Goal: Information Seeking & Learning: Find specific fact

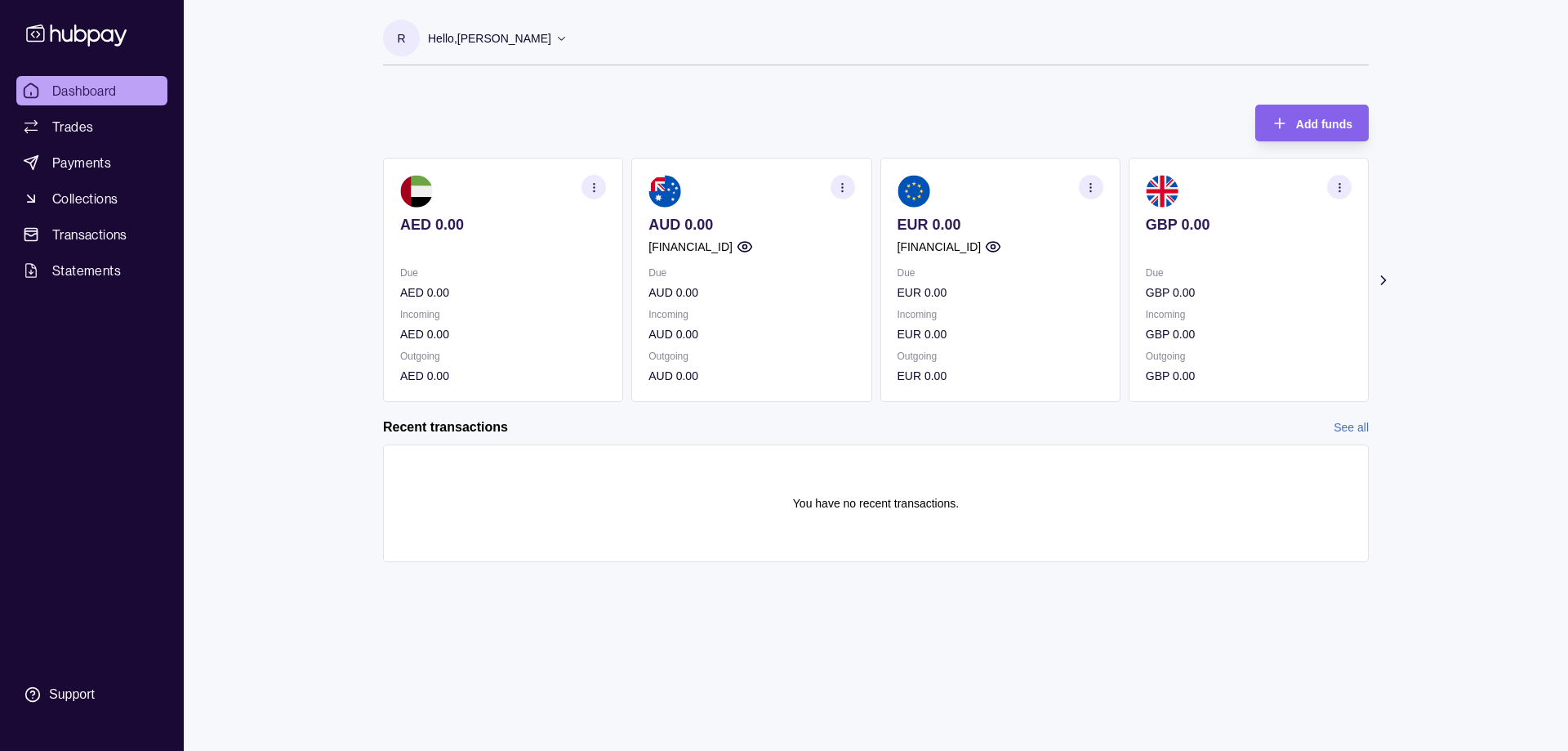
click at [947, 571] on section "Add funds AED 0.00 Due AED 0.00 Incoming AED 0.00 Outgoing AED 0.00 AUD 0.00 [F…" at bounding box center [876, 341] width 1051 height 507
click at [1095, 187] on icon "button" at bounding box center [1090, 187] width 12 height 12
click at [975, 224] on link "View account details" at bounding box center [978, 227] width 104 height 18
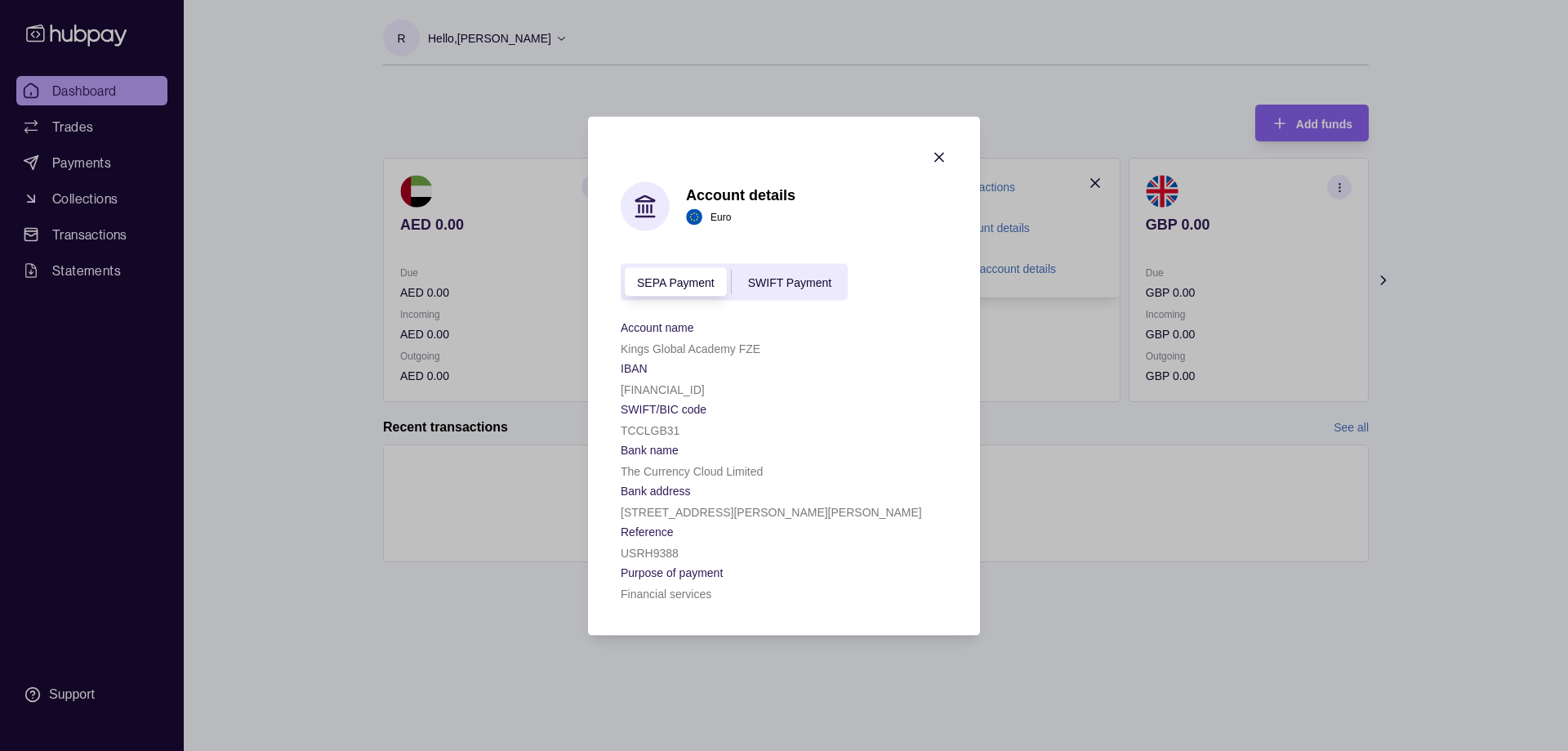
click at [803, 290] on div "SWIFT Payment" at bounding box center [790, 281] width 116 height 20
click at [673, 281] on span "SEPA Payment" at bounding box center [676, 283] width 78 height 13
click at [941, 156] on icon "button" at bounding box center [938, 156] width 16 height 16
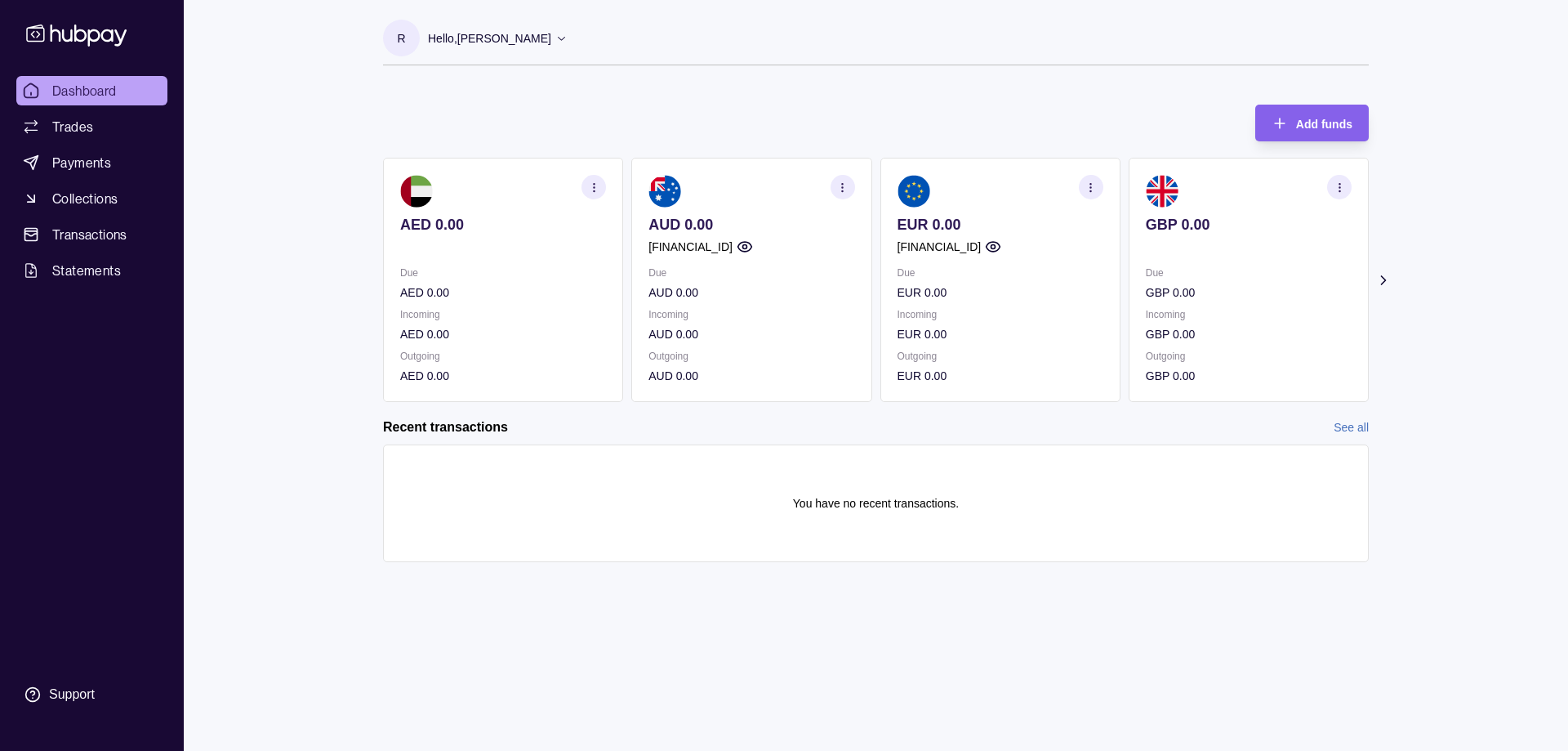
click at [1094, 187] on icon "button" at bounding box center [1090, 187] width 12 height 12
click at [1005, 263] on link "Download account details" at bounding box center [991, 268] width 131 height 18
click at [1096, 185] on icon "button" at bounding box center [1090, 187] width 12 height 12
click at [998, 224] on link "View account details" at bounding box center [978, 227] width 104 height 18
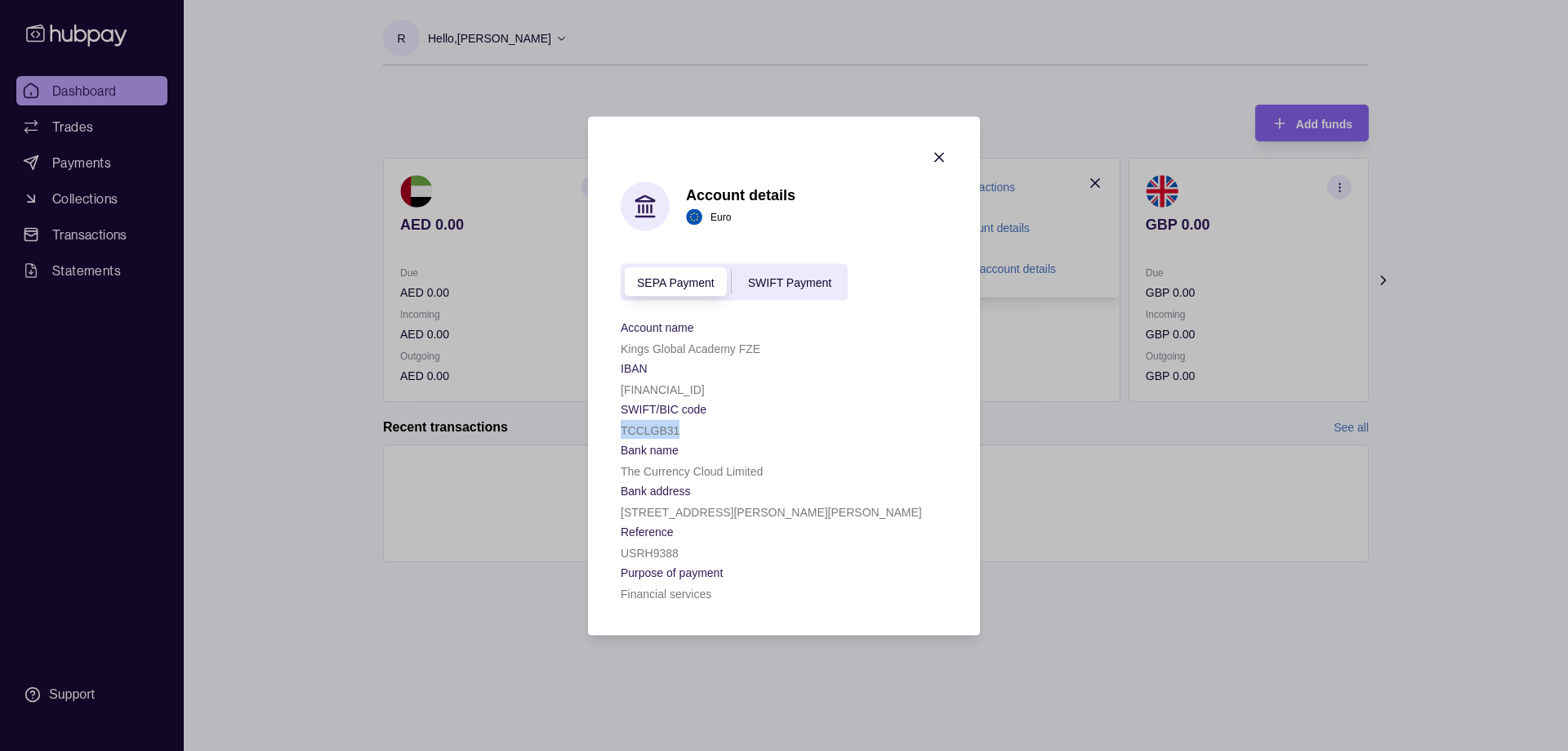
drag, startPoint x: 624, startPoint y: 431, endPoint x: 686, endPoint y: 428, distance: 62.1
click at [686, 428] on div "TCCLGB31" at bounding box center [783, 428] width 327 height 20
copy p "TCCLGB31"
drag, startPoint x: 833, startPoint y: 512, endPoint x: 945, endPoint y: 510, distance: 112.0
click at [945, 510] on div "[STREET_ADDRESS][PERSON_NAME][PERSON_NAME]" at bounding box center [783, 510] width 327 height 20
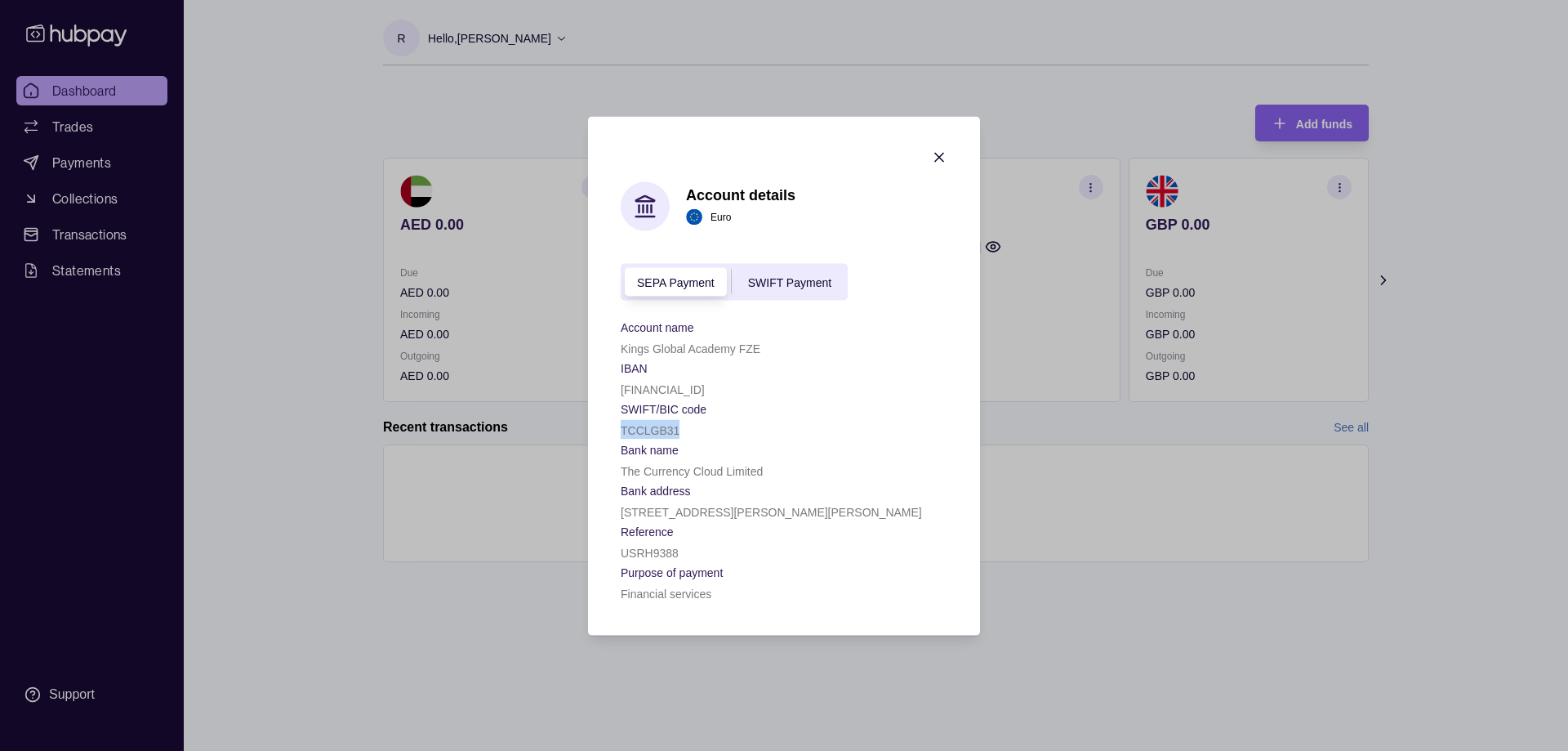
copy p "[GEOGRAPHIC_DATA], E1 6FQ, [GEOGRAPHIC_DATA]"
drag, startPoint x: 622, startPoint y: 388, endPoint x: 808, endPoint y: 391, distance: 186.0
click at [808, 391] on div "[FINANCIAL_ID]" at bounding box center [783, 387] width 327 height 20
copy p "[FINANCIAL_ID]"
drag, startPoint x: 622, startPoint y: 467, endPoint x: 769, endPoint y: 466, distance: 147.0
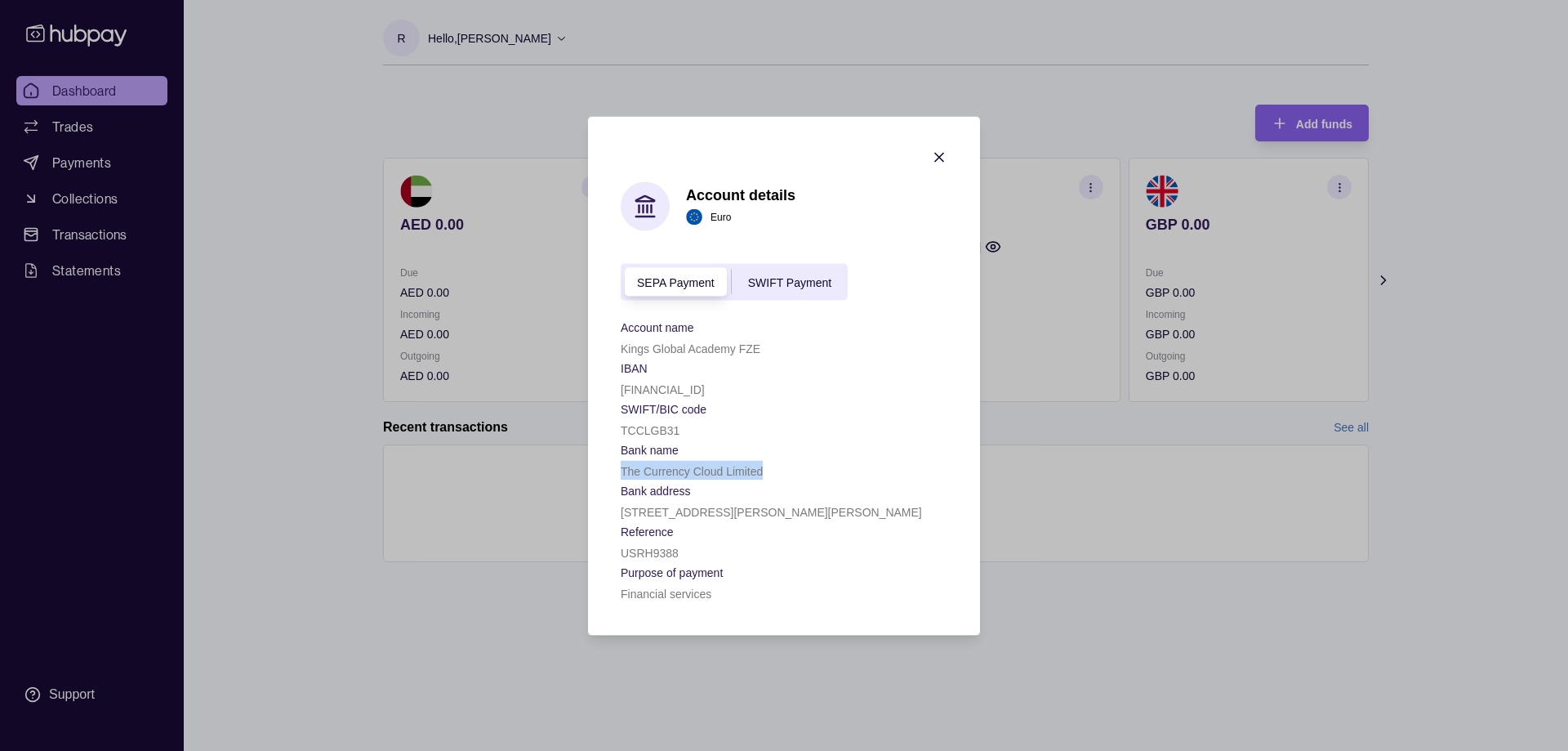
click at [769, 466] on div "The Currency Cloud Limited" at bounding box center [783, 470] width 327 height 20
copy p "The Currency Cloud Limited"
click at [668, 282] on span "SEPA Payment" at bounding box center [676, 283] width 78 height 13
drag, startPoint x: 633, startPoint y: 281, endPoint x: 713, endPoint y: 289, distance: 80.4
click at [713, 289] on div "SEPA Payment" at bounding box center [675, 281] width 110 height 20
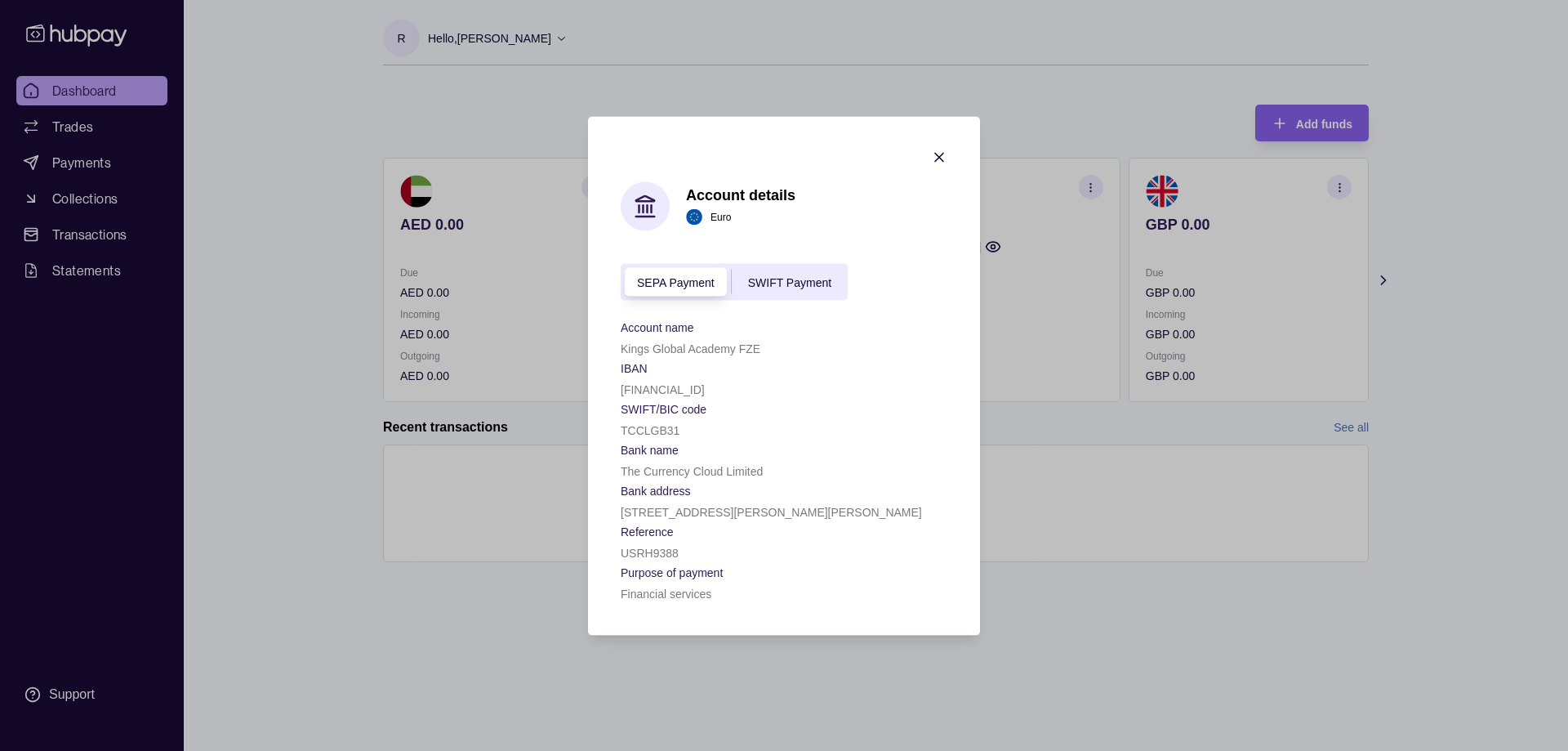
click at [882, 312] on form "SEPA Payment SWIFT Payment Account name Kings Global Academy FZE IBAN [FINANCIA…" at bounding box center [783, 433] width 327 height 339
drag, startPoint x: 628, startPoint y: 277, endPoint x: 723, endPoint y: 280, distance: 95.0
click at [723, 280] on div "SEPA Payment" at bounding box center [675, 281] width 110 height 20
click at [809, 274] on div "SWIFT Payment" at bounding box center [790, 281] width 116 height 20
drag, startPoint x: 620, startPoint y: 348, endPoint x: 785, endPoint y: 348, distance: 165.0
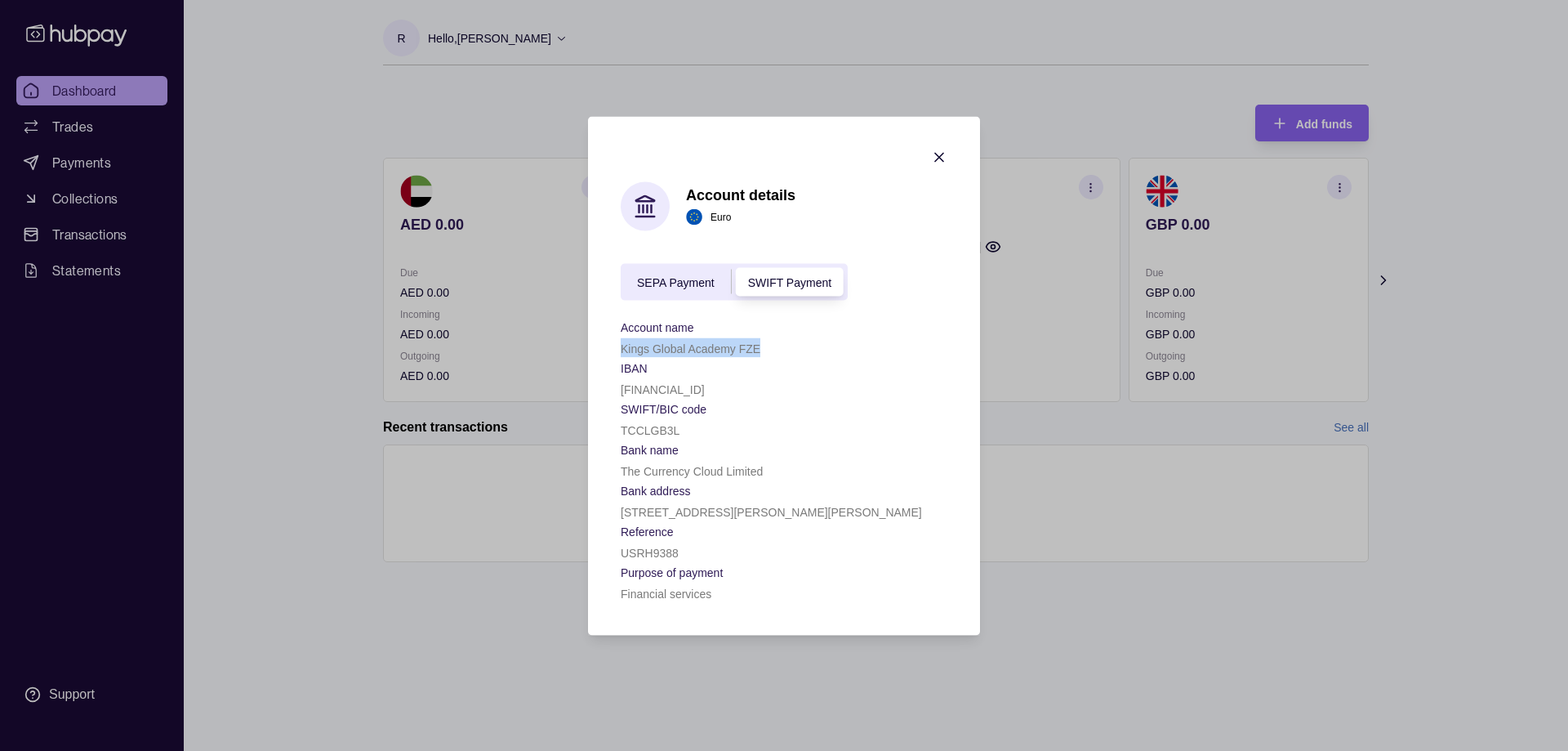
click at [785, 348] on section "Account details Euro SEPA Payment SWIFT Payment Account name Kings Global Acade…" at bounding box center [784, 375] width 392 height 519
copy p "Kings Global Academy FZE"
drag, startPoint x: 620, startPoint y: 388, endPoint x: 774, endPoint y: 394, distance: 154.1
click at [774, 394] on div "[FINANCIAL_ID]" at bounding box center [783, 387] width 327 height 20
copy p "[FINANCIAL_ID]"
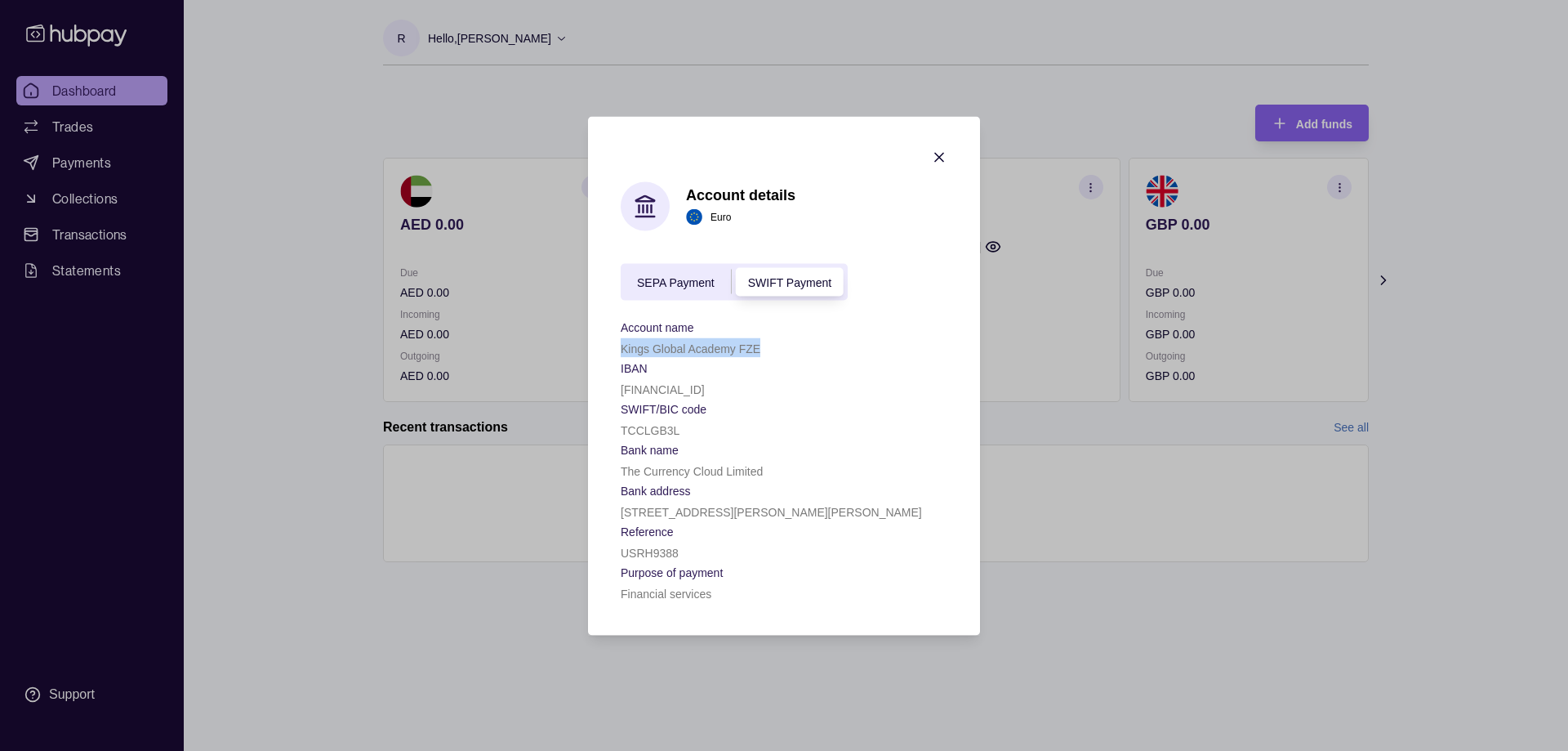
click at [698, 280] on span "SEPA Payment" at bounding box center [676, 283] width 78 height 13
click at [777, 280] on span "SWIFT Payment" at bounding box center [790, 283] width 83 height 13
click at [671, 281] on span "SEPA Payment" at bounding box center [676, 283] width 78 height 13
drag, startPoint x: 623, startPoint y: 429, endPoint x: 696, endPoint y: 431, distance: 73.0
click at [696, 431] on div "TCCLGB31" at bounding box center [783, 428] width 327 height 20
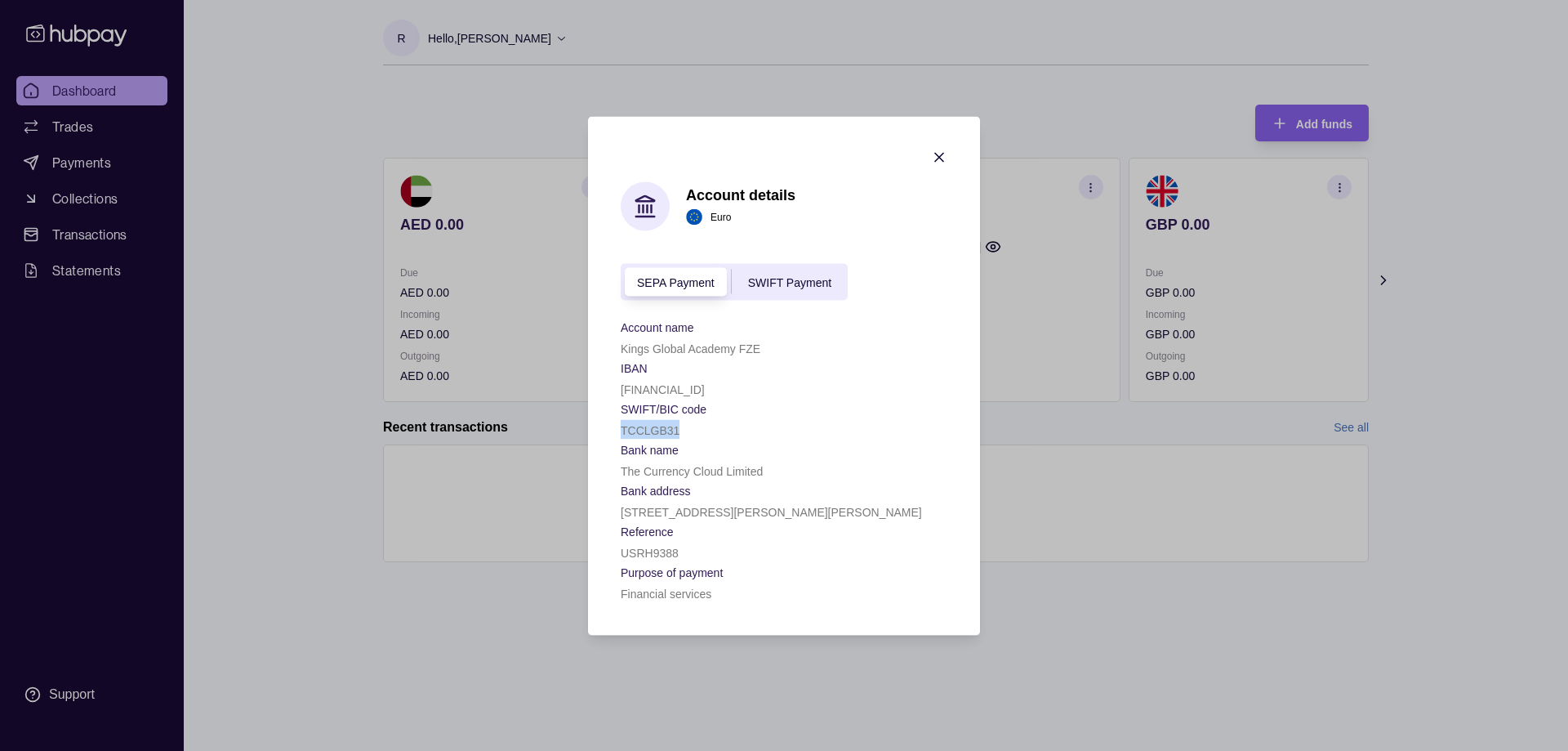
copy p "TCCLGB31"
click at [785, 278] on span "SWIFT Payment" at bounding box center [790, 283] width 83 height 13
click at [940, 157] on icon "button" at bounding box center [939, 156] width 9 height 9
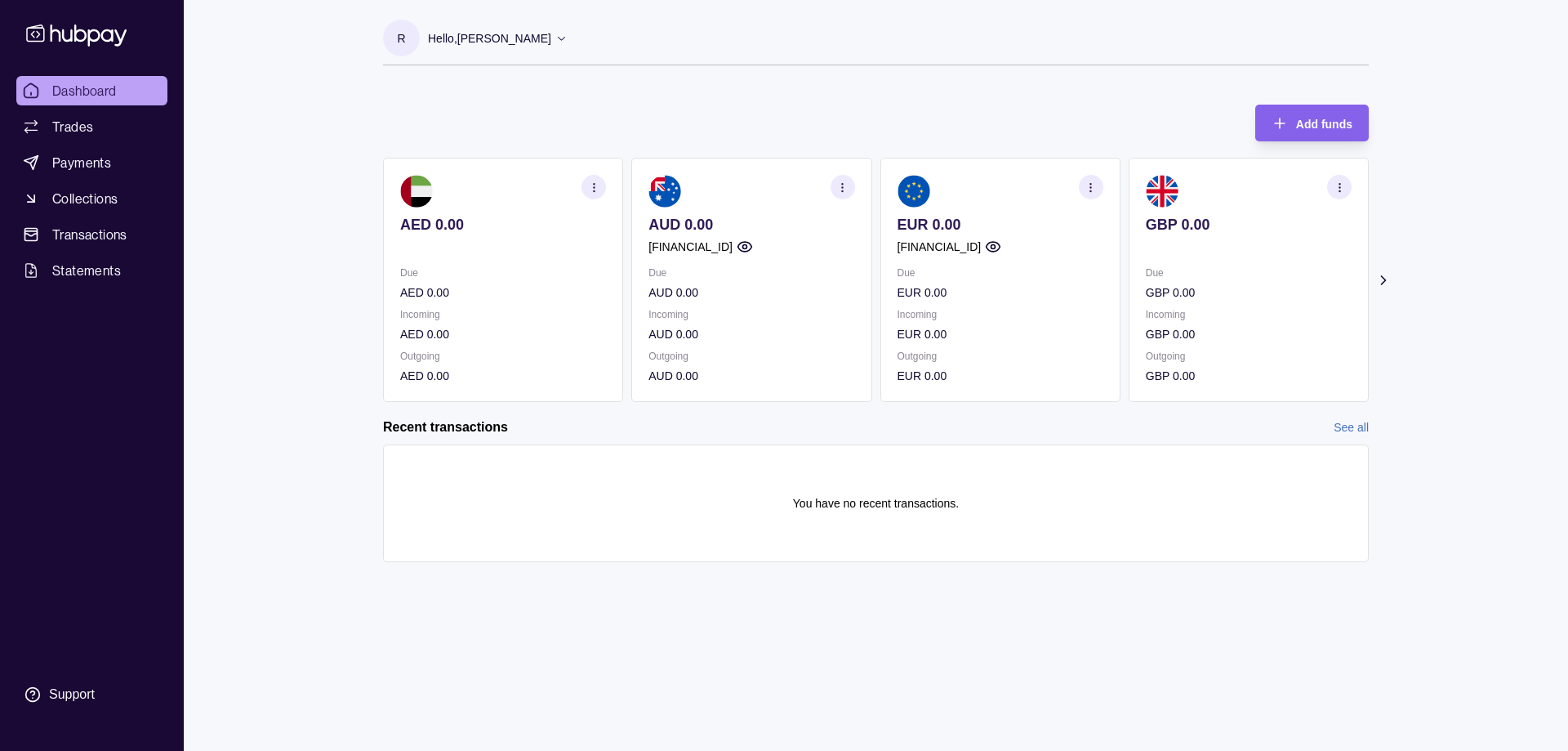
click at [1340, 188] on icon "button" at bounding box center [1339, 187] width 12 height 12
click at [1214, 227] on link "View account details" at bounding box center [1226, 227] width 104 height 18
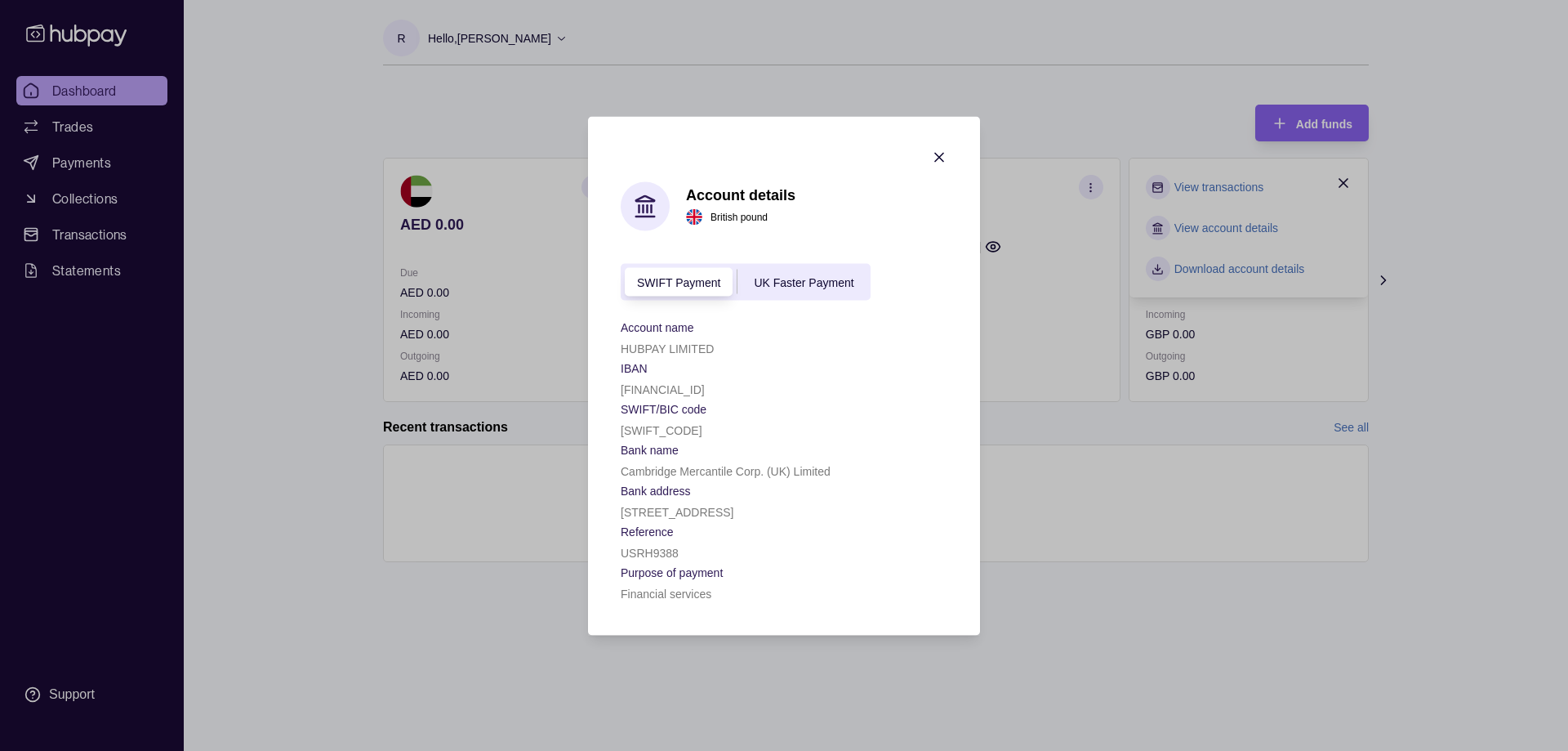
click at [798, 277] on span "UK Faster Payment" at bounding box center [803, 283] width 99 height 13
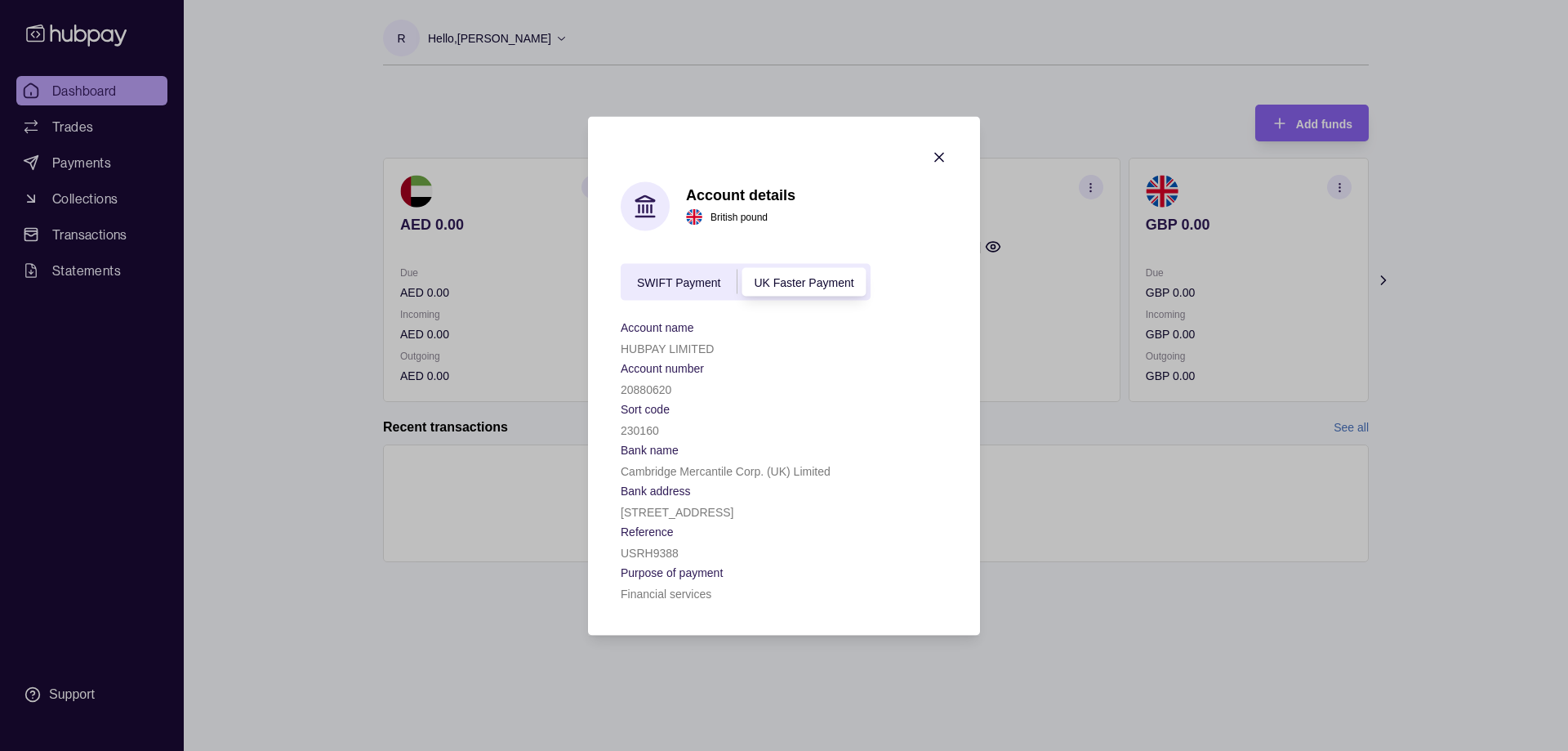
click at [947, 134] on section "Account details British pound SWIFT Payment UK Faster Payment Account name HUBP…" at bounding box center [784, 375] width 392 height 519
click at [936, 149] on icon "button" at bounding box center [938, 156] width 16 height 16
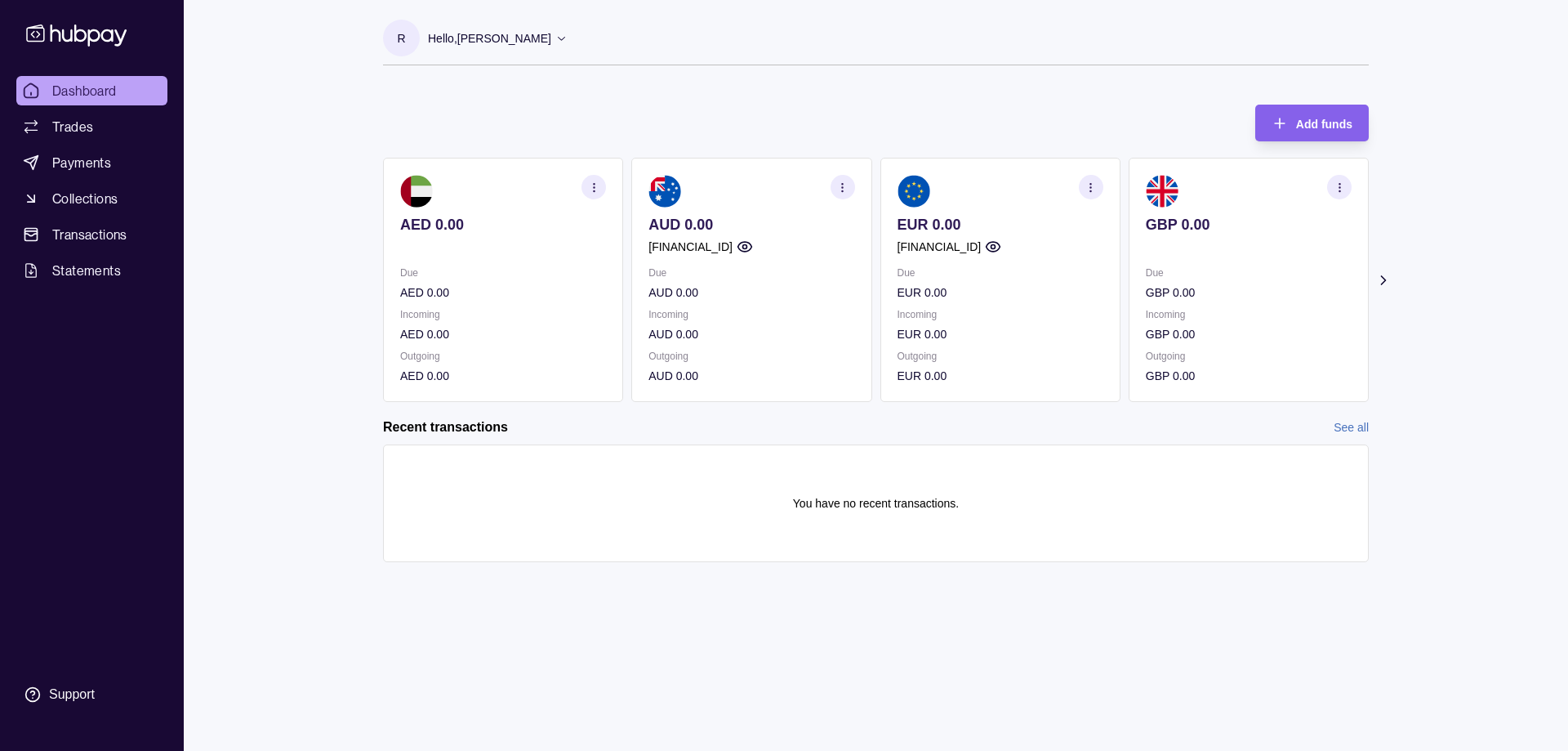
click at [844, 182] on icon "button" at bounding box center [842, 187] width 12 height 12
click at [736, 228] on link "View account details" at bounding box center [729, 227] width 104 height 18
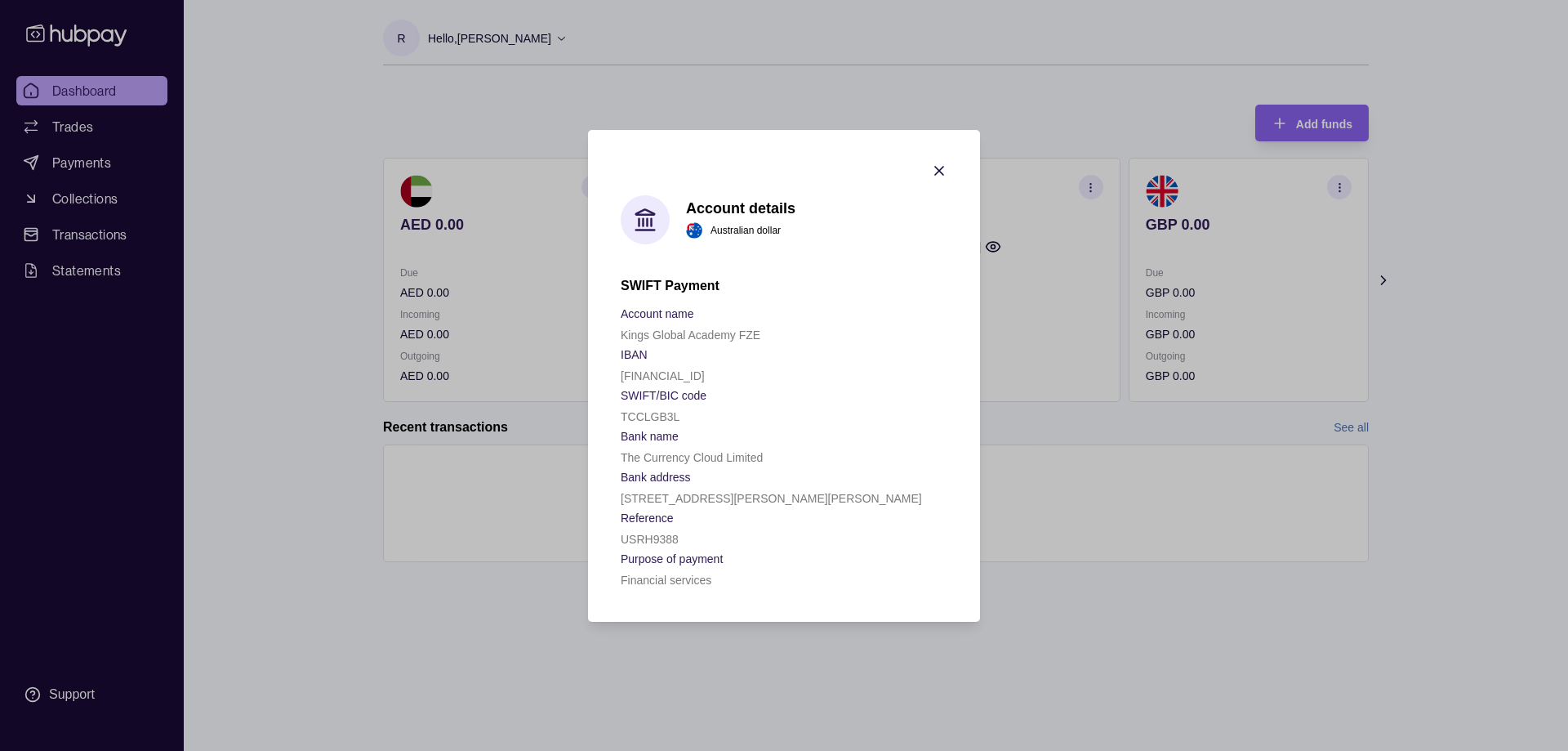
click at [935, 170] on icon "button" at bounding box center [938, 170] width 16 height 16
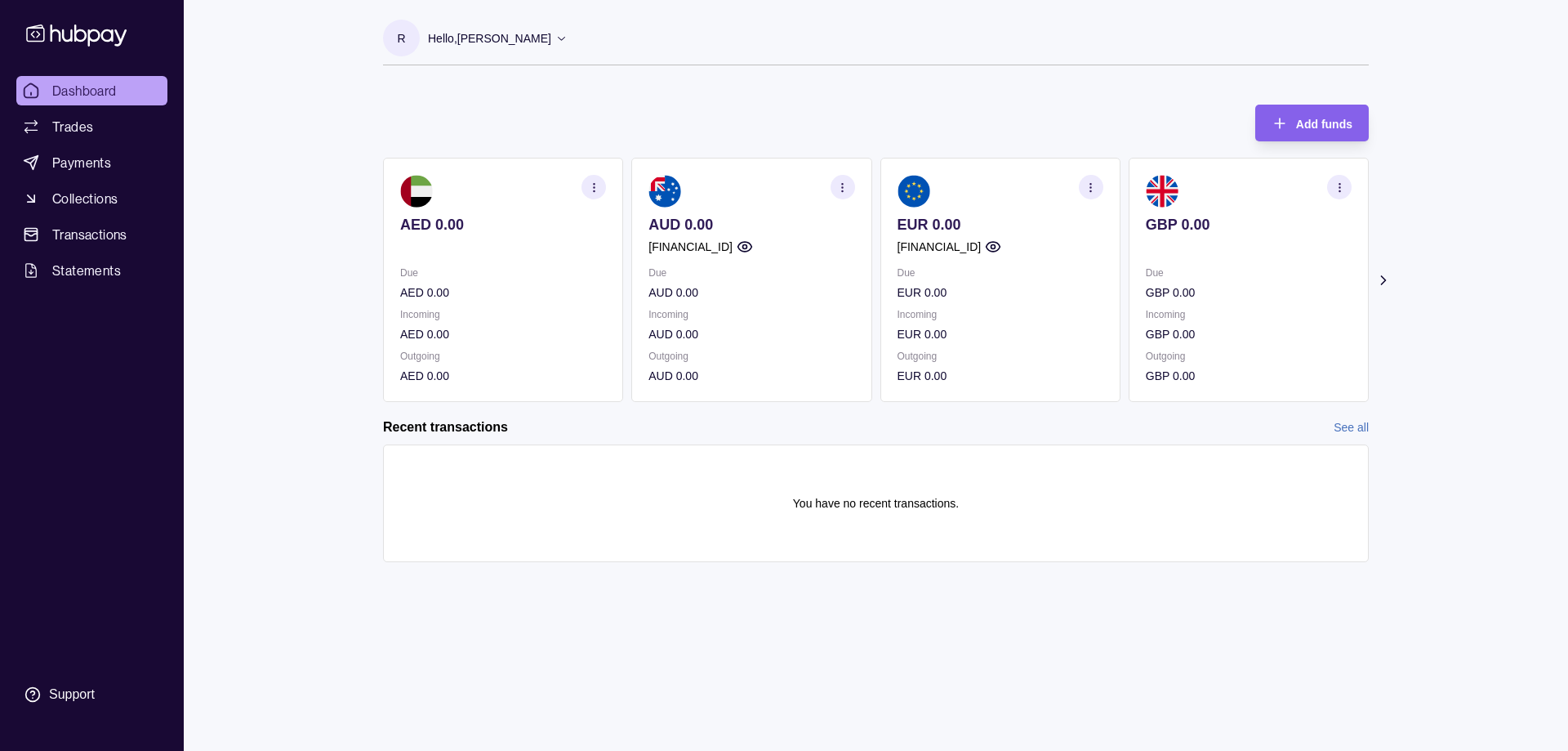
click at [591, 189] on icon "button" at bounding box center [594, 187] width 12 height 12
click at [452, 225] on link "View account details" at bounding box center [481, 227] width 104 height 18
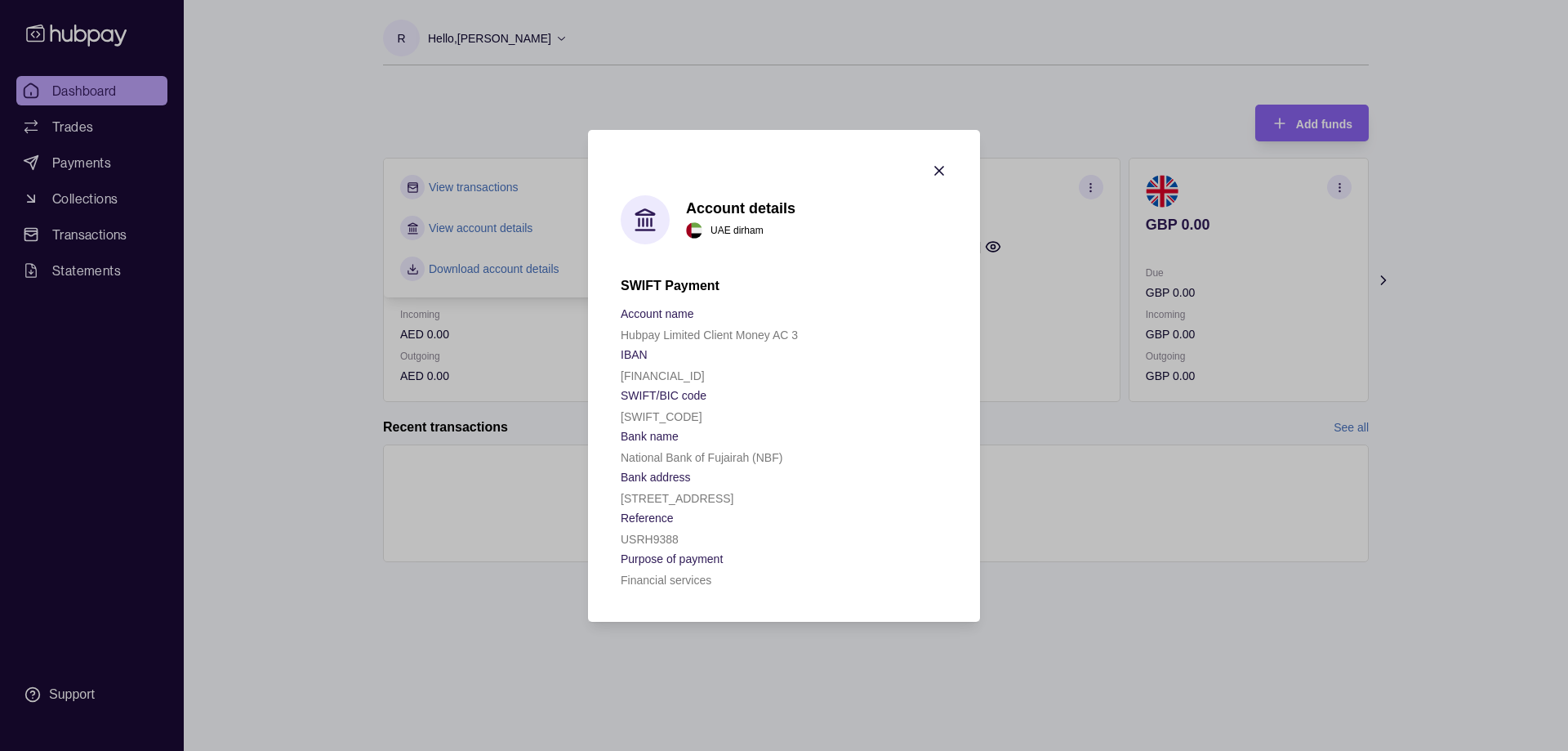
drag, startPoint x: 623, startPoint y: 376, endPoint x: 831, endPoint y: 374, distance: 208.0
click at [831, 374] on div "[FINANCIAL_ID]" at bounding box center [783, 375] width 327 height 20
click at [940, 170] on icon "button" at bounding box center [939, 170] width 9 height 9
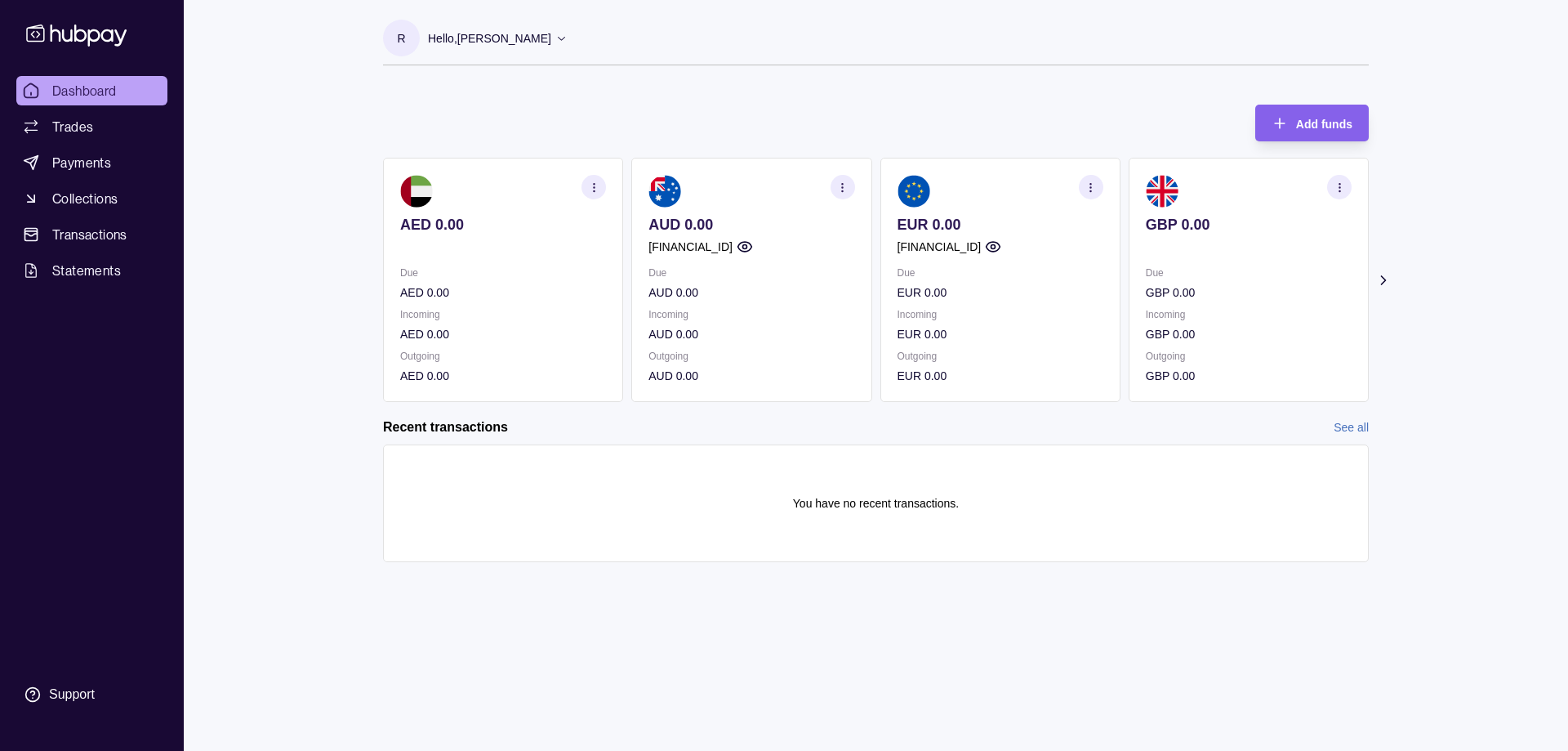
click at [1363, 427] on link "See all" at bounding box center [1350, 427] width 35 height 18
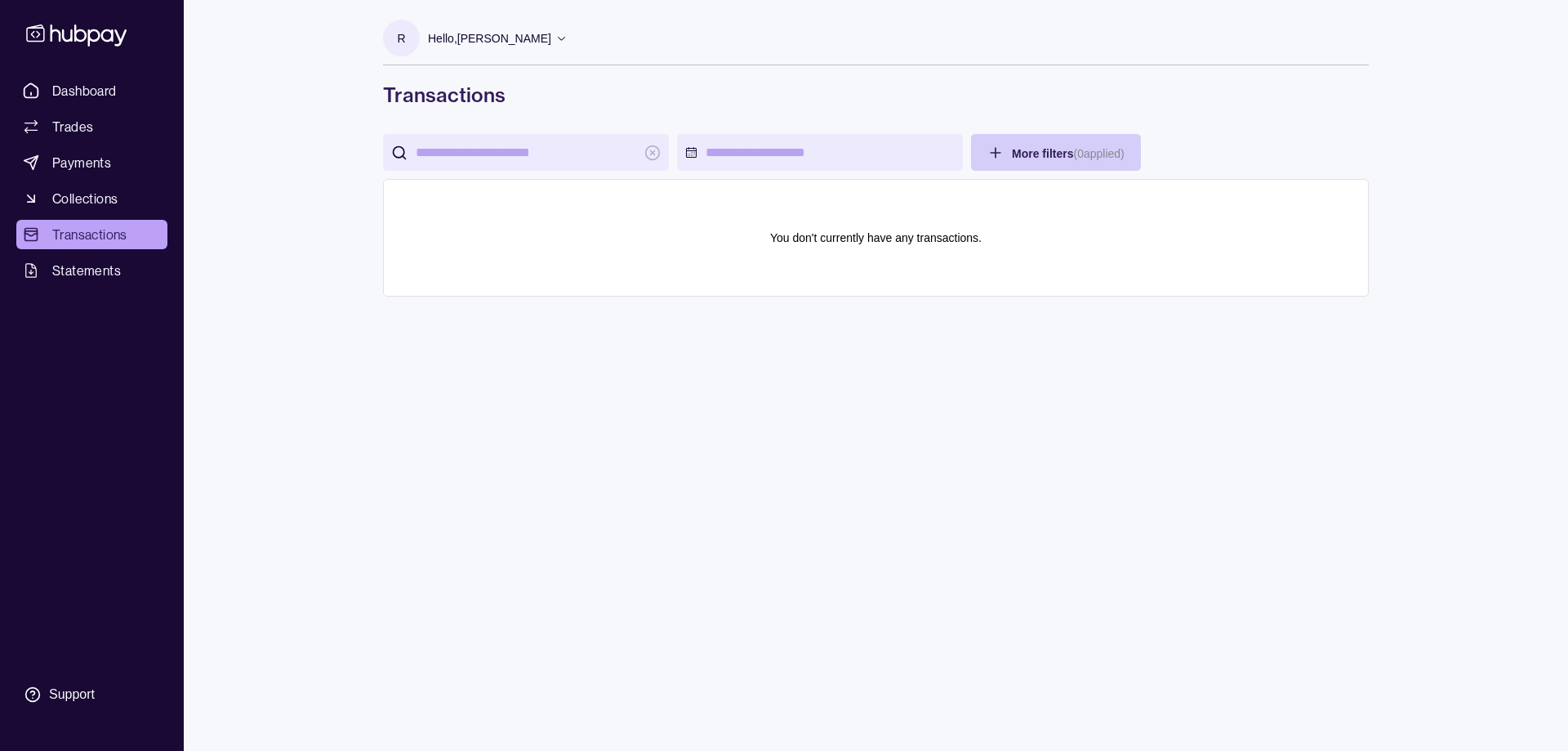
click at [1039, 156] on html "Dashboard Trades Payments Collections Transactions Statements Support R Hello, …" at bounding box center [784, 375] width 1568 height 751
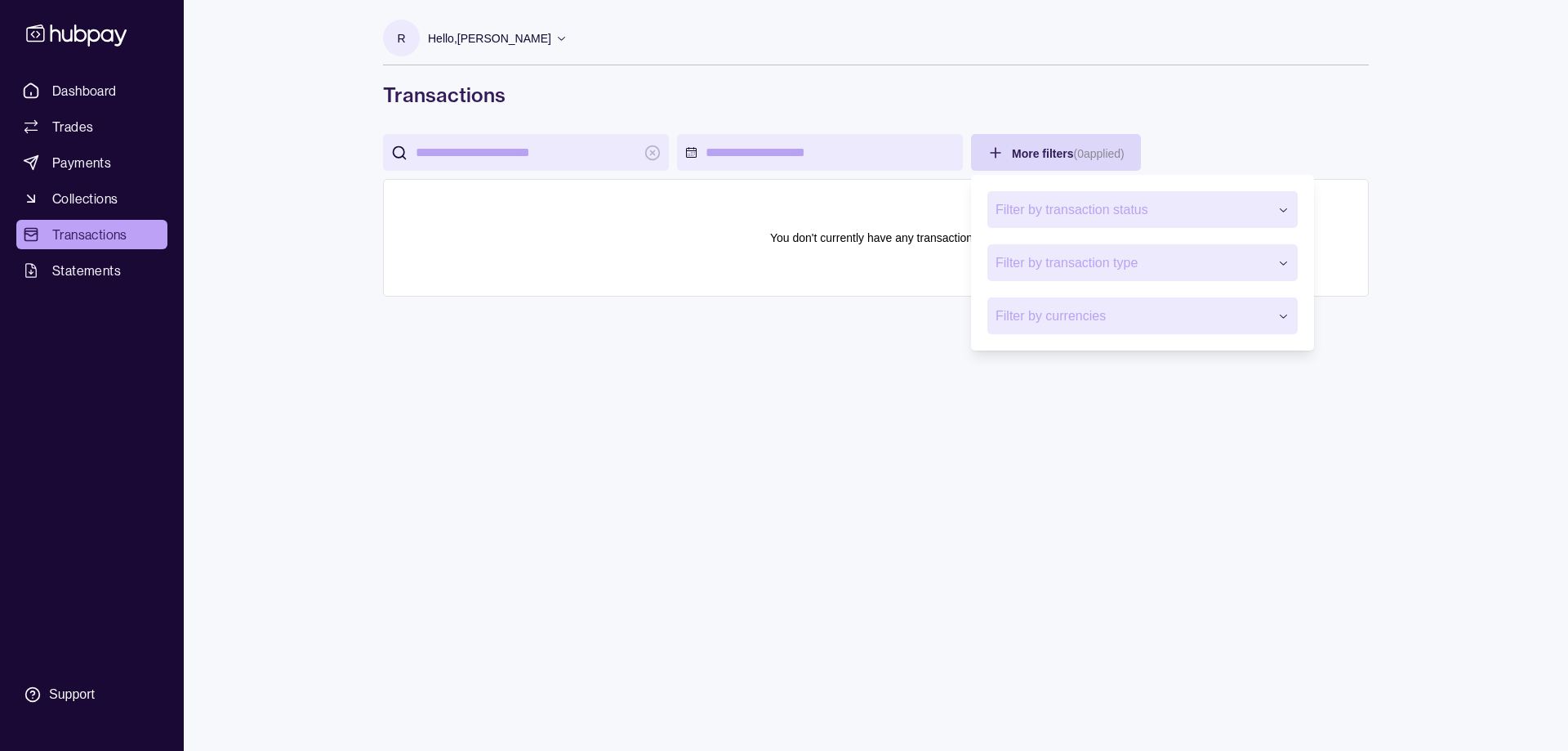
click at [846, 550] on html "Dashboard Trades Payments Collections Transactions Statements Support R Hello, …" at bounding box center [784, 375] width 1568 height 751
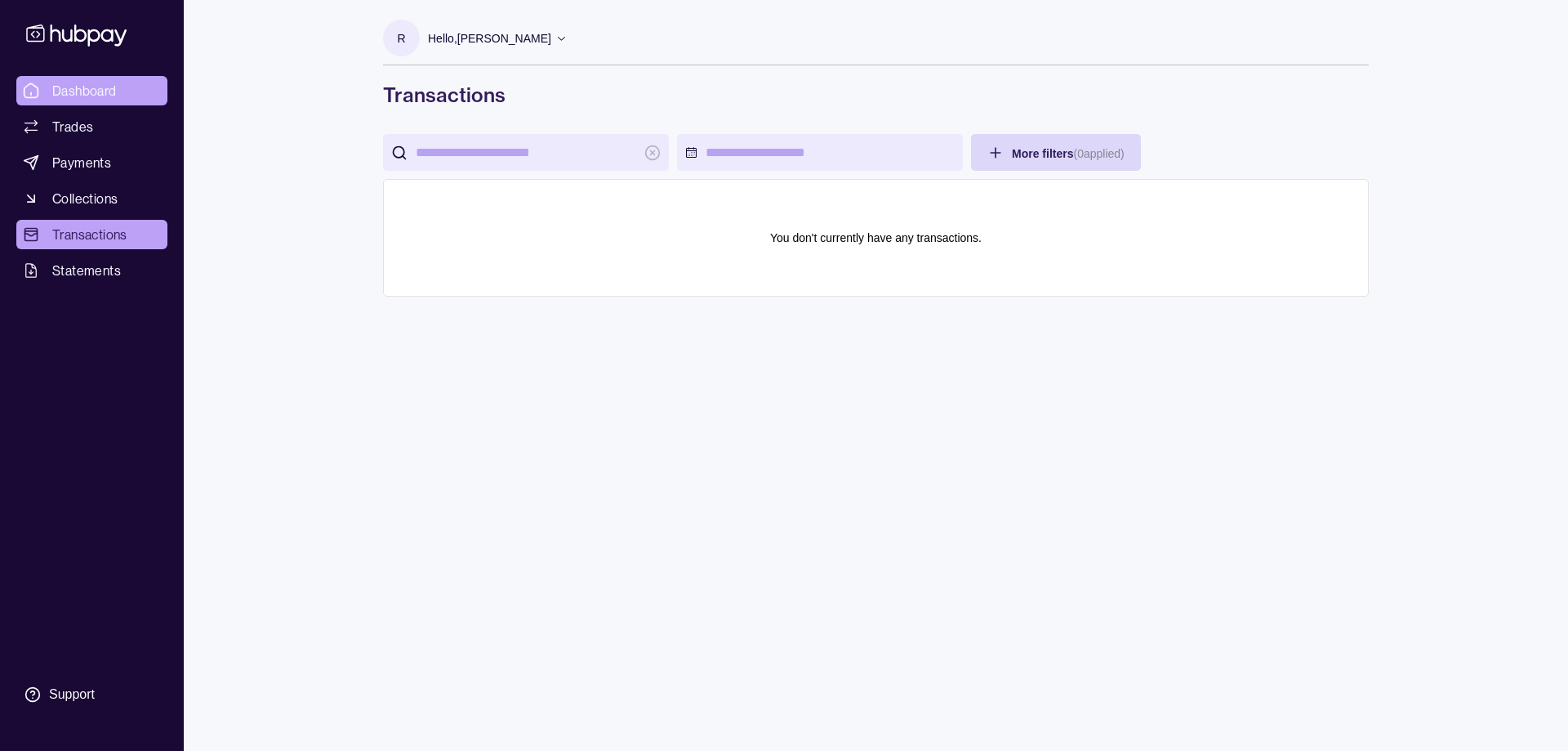
click at [102, 91] on span "Dashboard" at bounding box center [84, 90] width 64 height 20
